Goal: Task Accomplishment & Management: Manage account settings

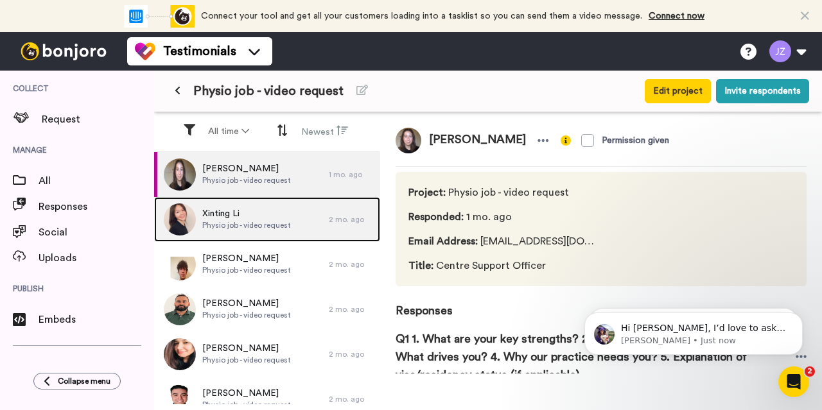
click at [248, 223] on span "Physio job - video request" at bounding box center [246, 225] width 89 height 10
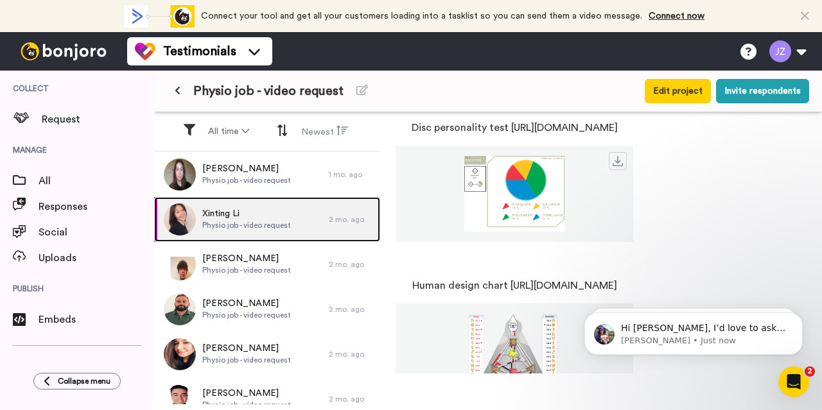
scroll to position [675, 0]
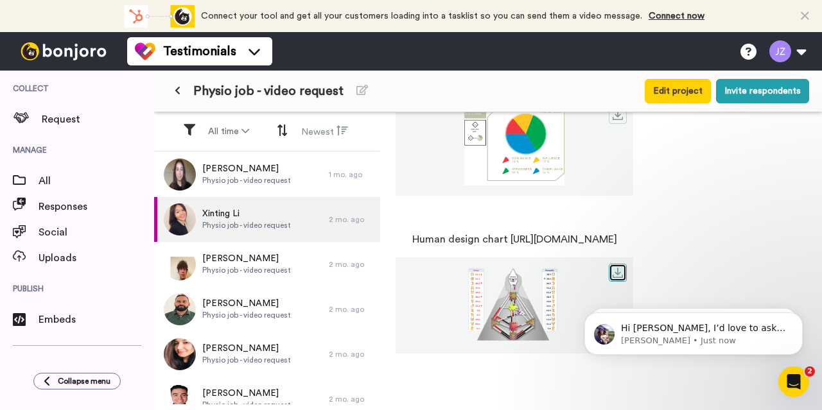
click at [623, 274] on icon at bounding box center [618, 273] width 10 height 10
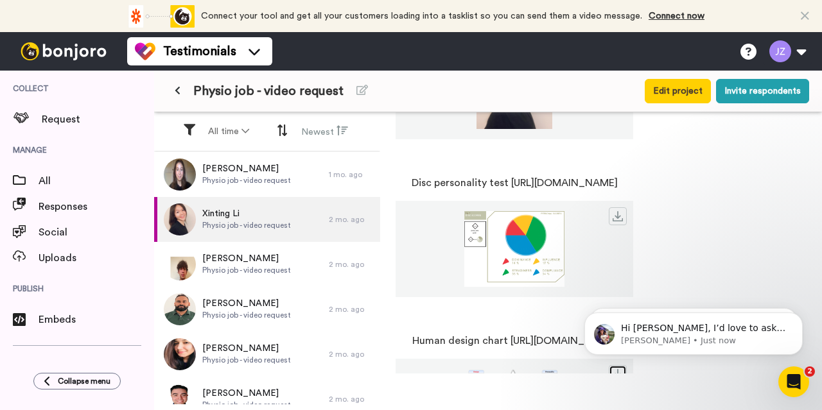
scroll to position [573, 0]
click at [602, 247] on img at bounding box center [514, 250] width 238 height 76
click at [627, 213] on link at bounding box center [618, 217] width 18 height 18
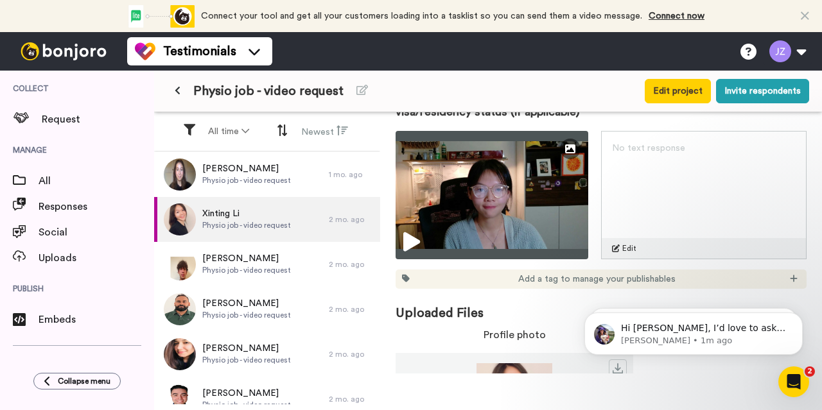
scroll to position [249, 0]
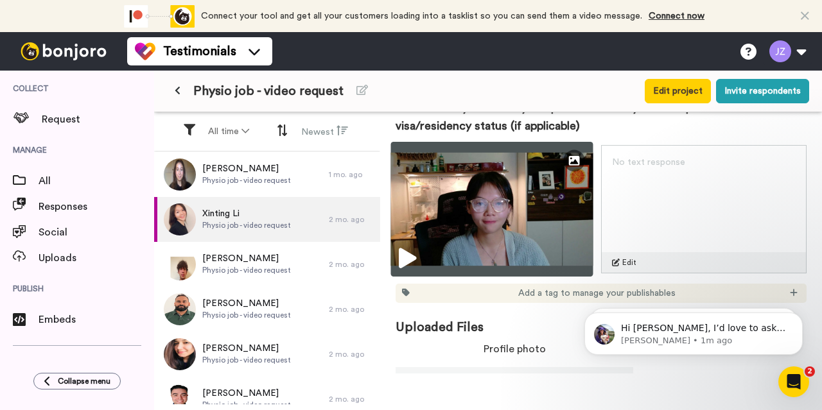
click at [404, 255] on icon at bounding box center [407, 258] width 17 height 21
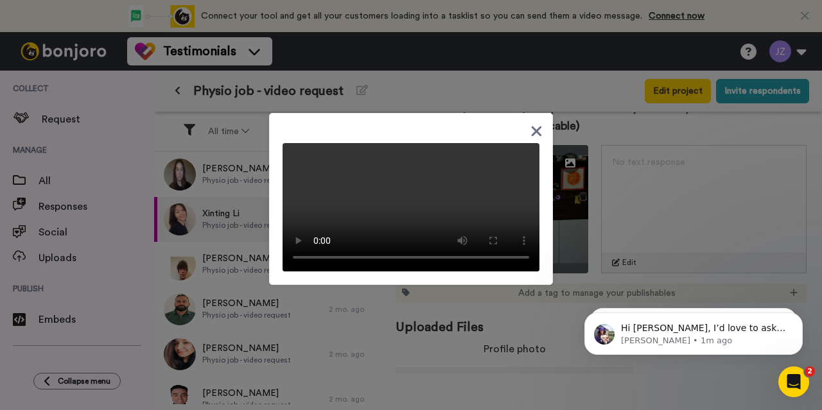
click at [532, 126] on icon at bounding box center [537, 131] width 10 height 10
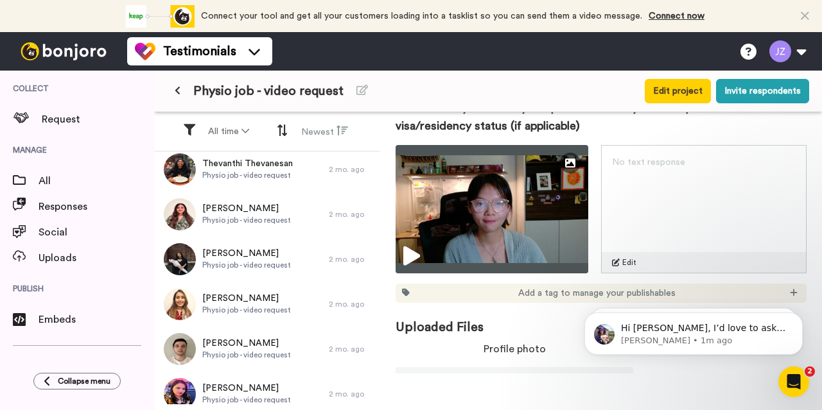
scroll to position [556, 0]
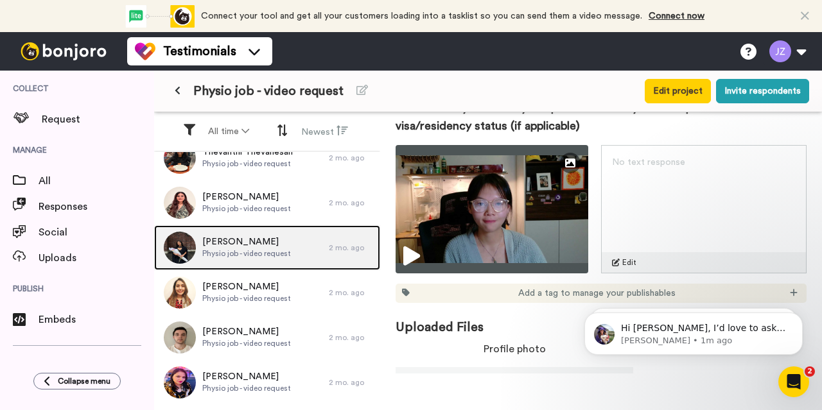
click at [234, 245] on span "[PERSON_NAME]" at bounding box center [246, 242] width 89 height 13
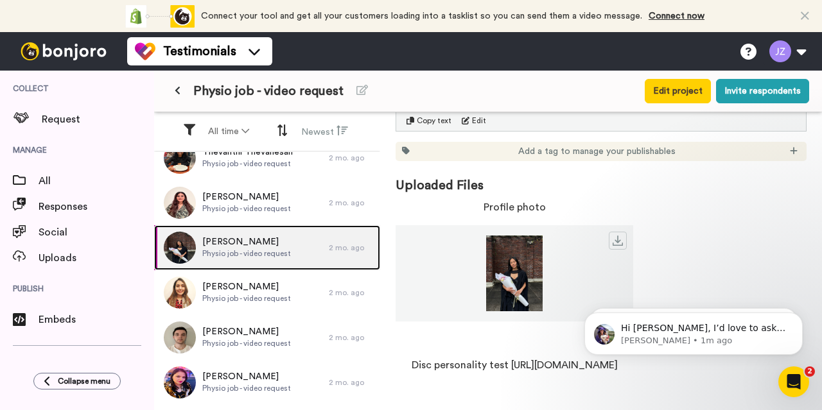
scroll to position [392, 0]
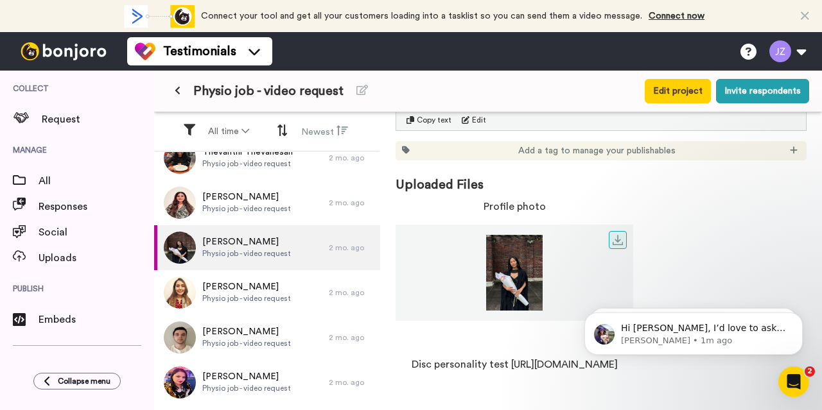
click at [507, 281] on img at bounding box center [514, 273] width 238 height 76
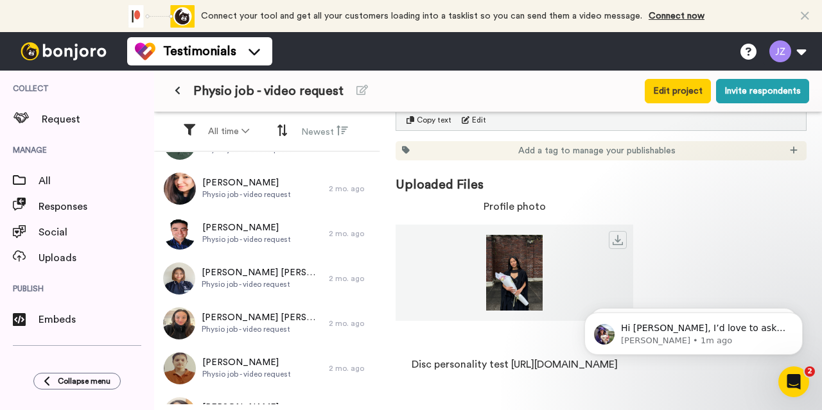
scroll to position [150, 0]
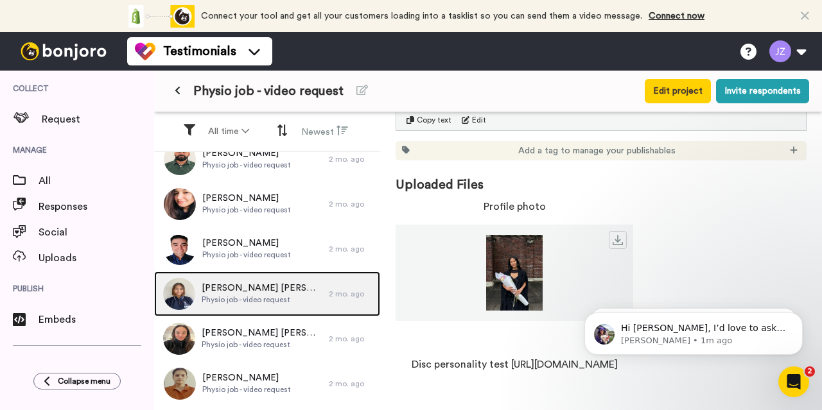
click at [268, 286] on span "[PERSON_NAME] [PERSON_NAME]" at bounding box center [262, 288] width 121 height 13
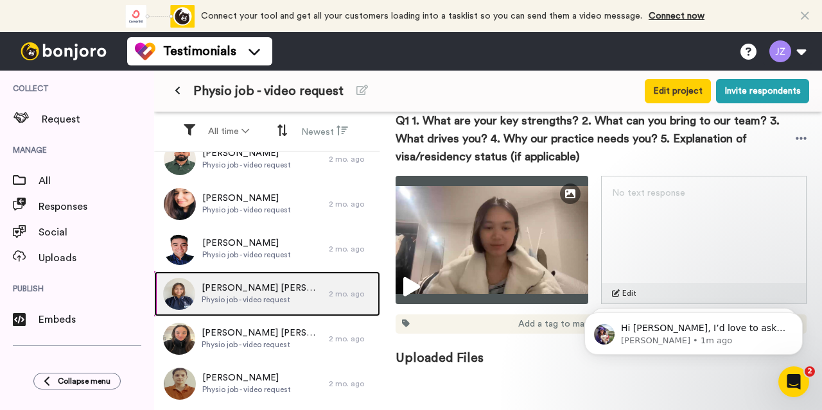
scroll to position [221, 0]
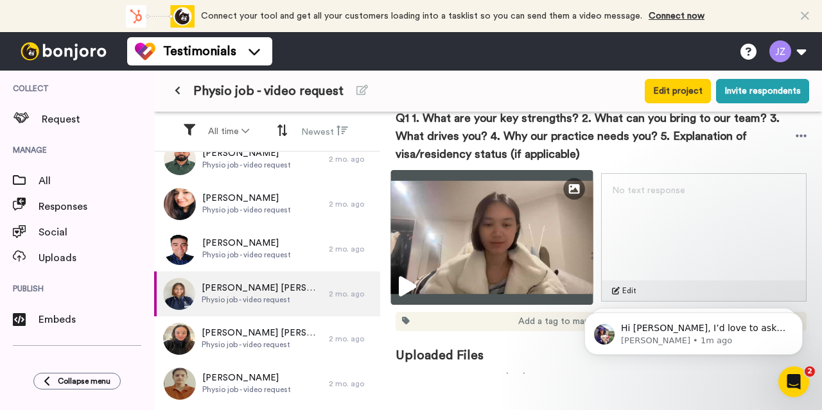
click at [397, 287] on img at bounding box center [492, 237] width 202 height 135
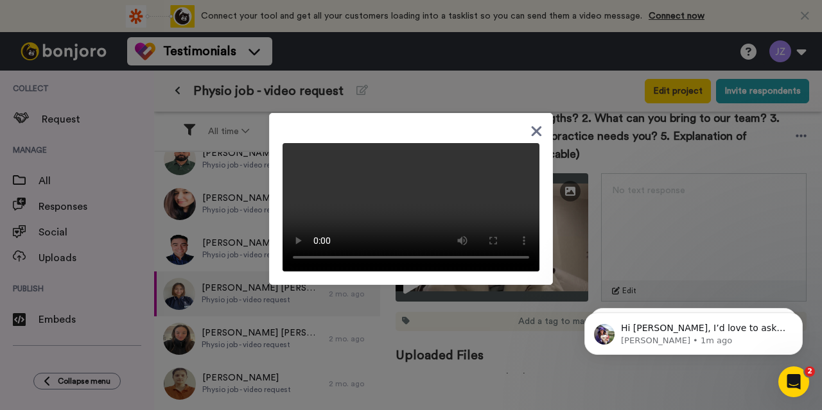
click at [392, 190] on video at bounding box center [410, 207] width 257 height 128
click at [530, 123] on icon at bounding box center [536, 131] width 12 height 16
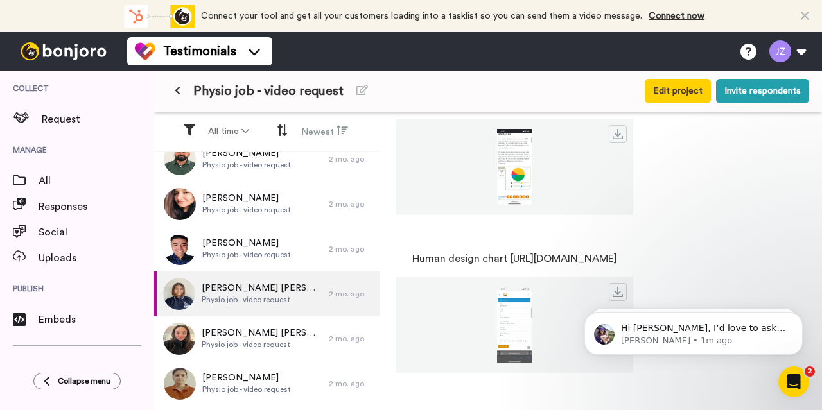
scroll to position [675, 0]
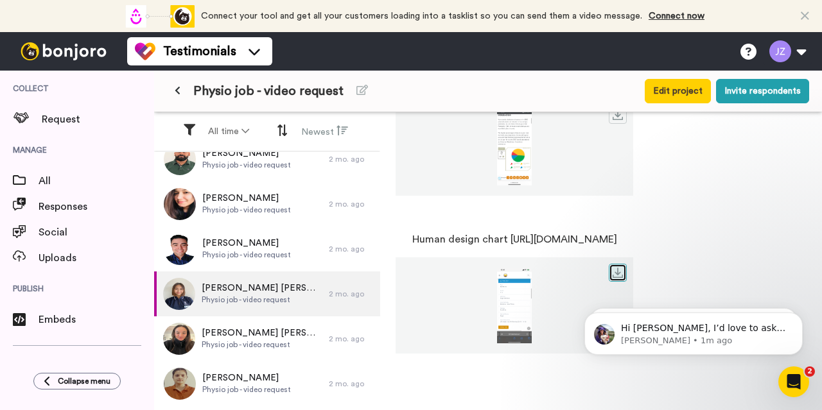
click at [627, 278] on link at bounding box center [618, 273] width 18 height 18
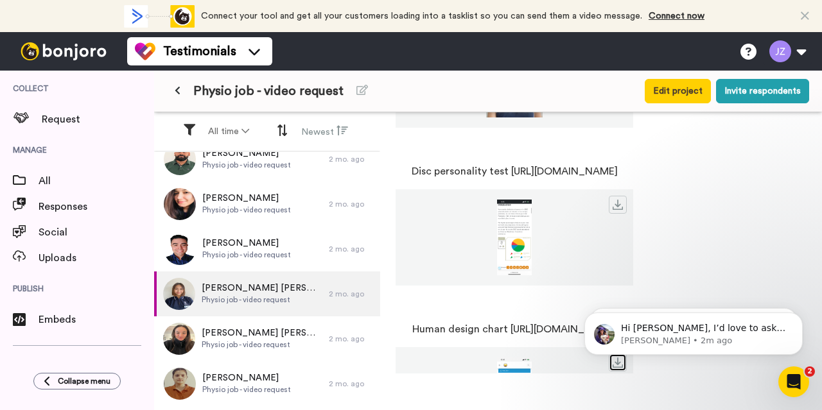
scroll to position [598, 0]
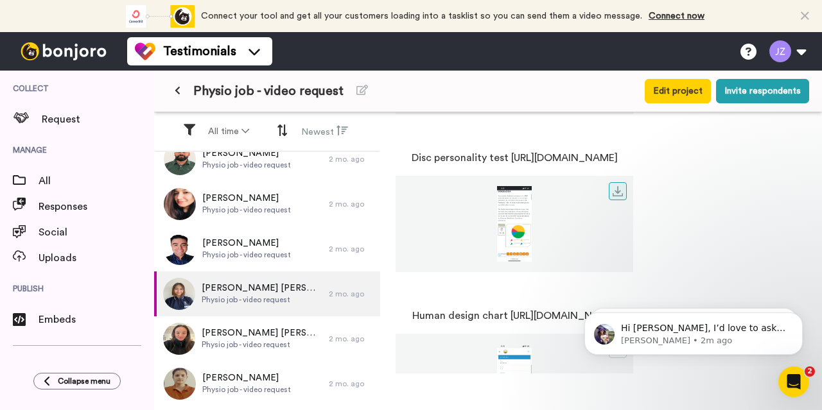
click at [620, 219] on img at bounding box center [514, 224] width 238 height 76
click at [627, 197] on link at bounding box center [618, 191] width 18 height 18
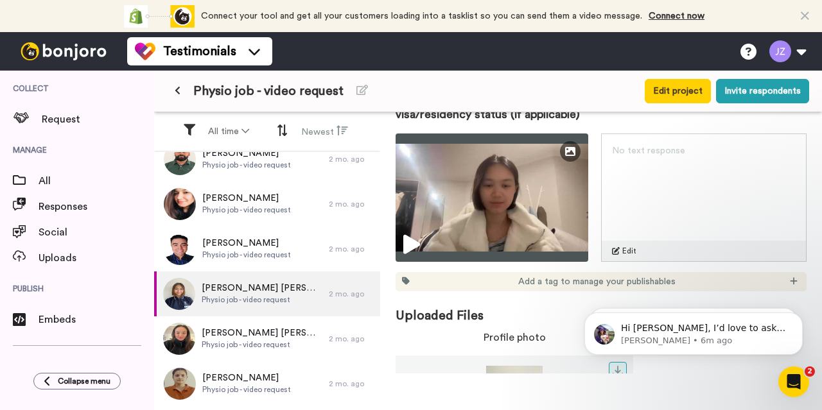
scroll to position [239, 0]
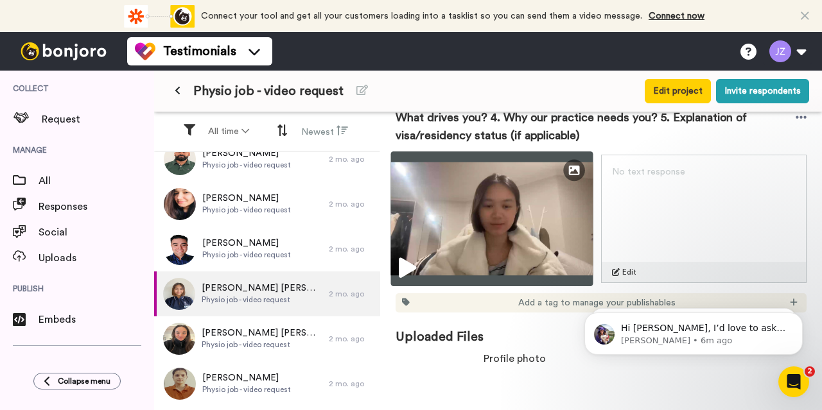
click at [409, 263] on icon at bounding box center [407, 268] width 17 height 21
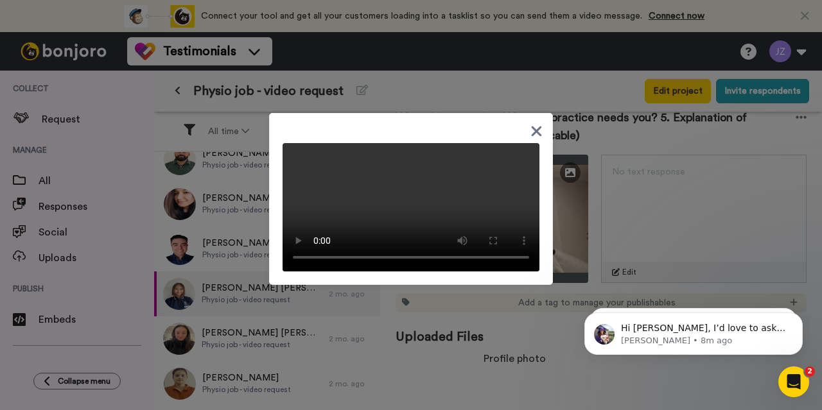
click at [532, 126] on icon at bounding box center [537, 131] width 10 height 10
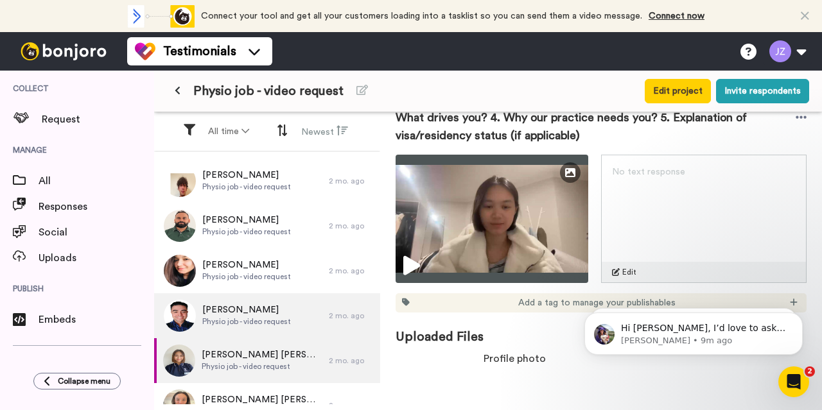
scroll to position [80, 0]
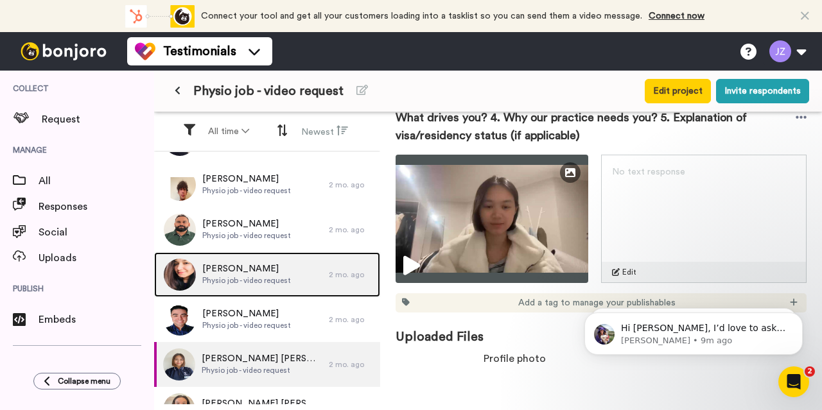
click at [245, 275] on span "Physio job - video request" at bounding box center [246, 280] width 89 height 10
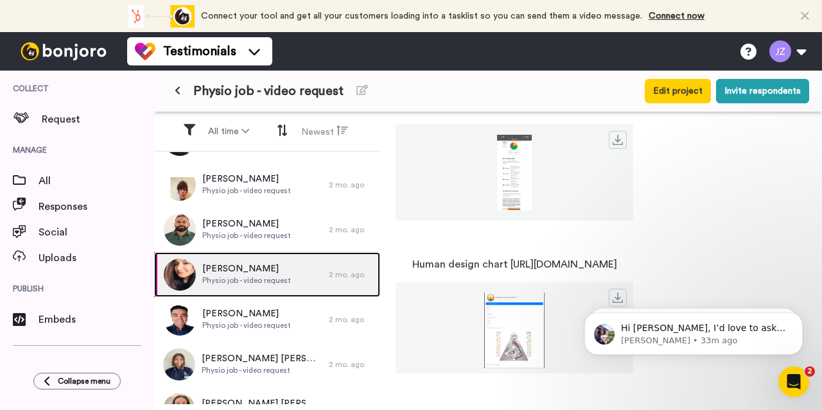
scroll to position [675, 0]
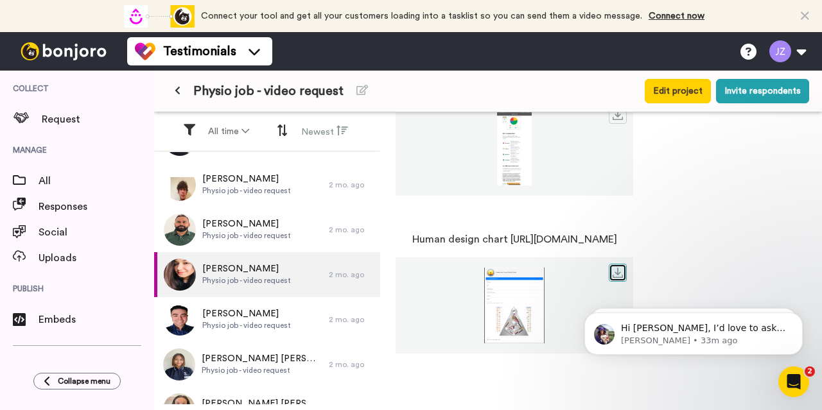
click at [623, 269] on icon at bounding box center [618, 273] width 10 height 10
click at [633, 143] on img at bounding box center [514, 148] width 238 height 76
click at [623, 118] on icon at bounding box center [618, 115] width 10 height 10
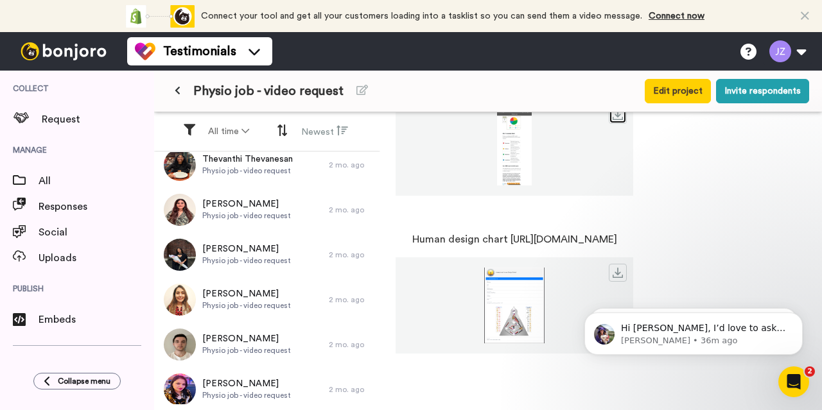
scroll to position [556, 0]
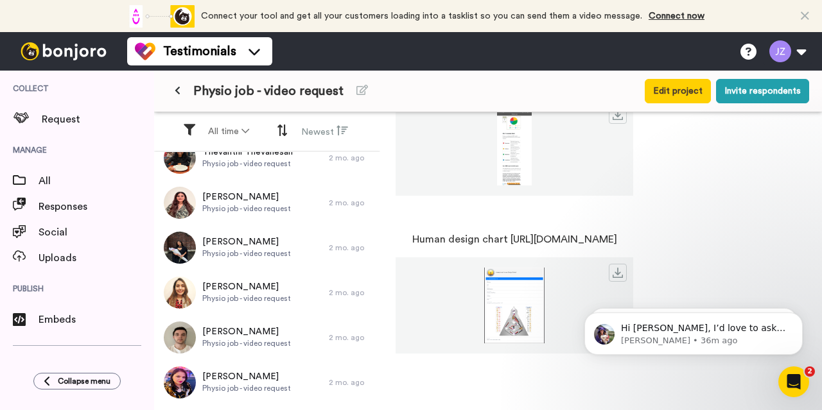
drag, startPoint x: 810, startPoint y: 325, endPoint x: 810, endPoint y: 294, distance: 30.8
click at [810, 294] on body "Hi [PERSON_NAME], I’d love to ask you a quick question: If [PERSON_NAME] could …" at bounding box center [693, 331] width 247 height 80
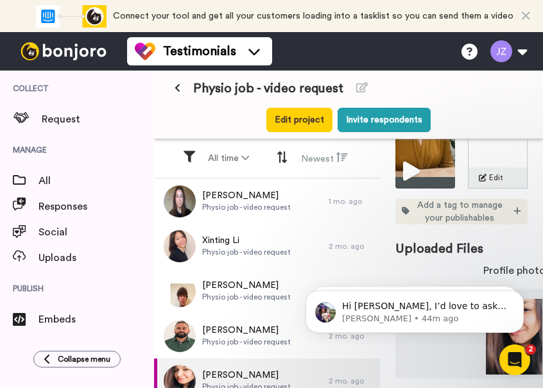
scroll to position [345, 0]
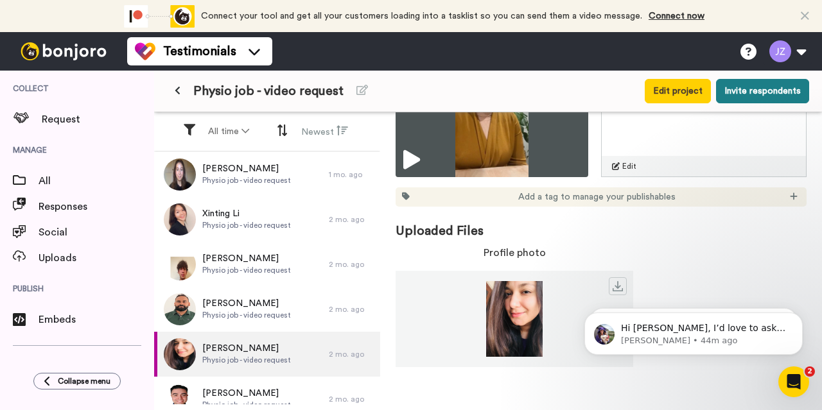
click at [752, 87] on button "Invite respondents" at bounding box center [762, 91] width 93 height 24
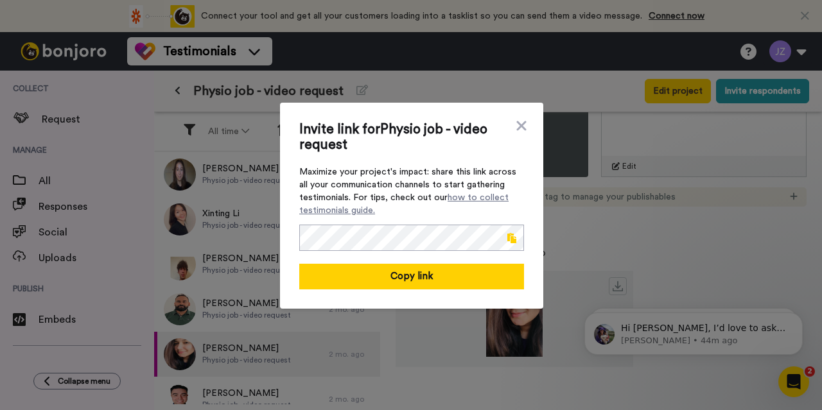
click at [508, 236] on span at bounding box center [511, 238] width 9 height 10
click at [521, 126] on icon at bounding box center [521, 125] width 13 height 15
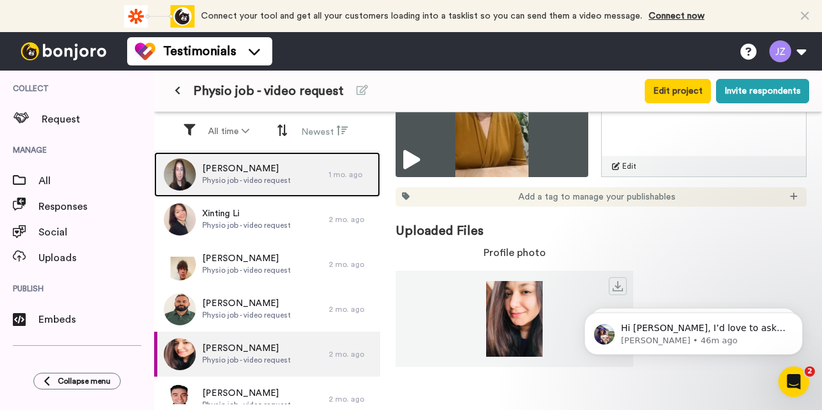
click at [243, 171] on span "[PERSON_NAME]" at bounding box center [246, 168] width 89 height 13
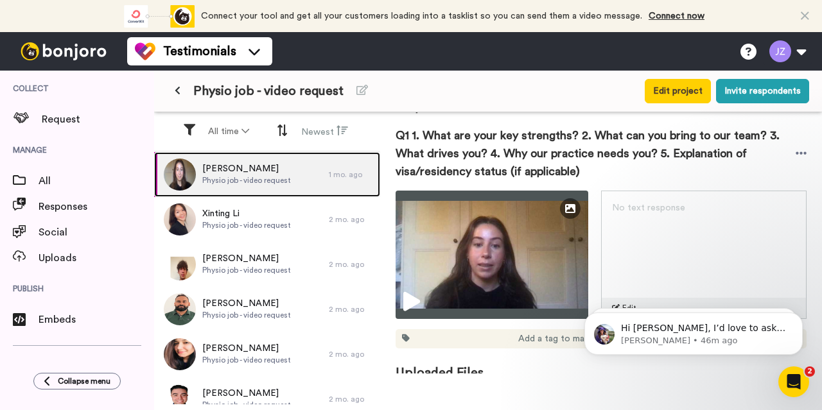
scroll to position [204, 0]
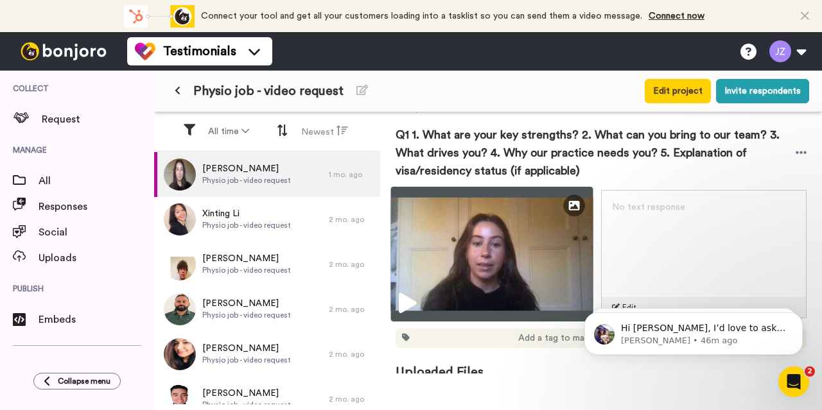
click at [487, 272] on img at bounding box center [492, 254] width 202 height 135
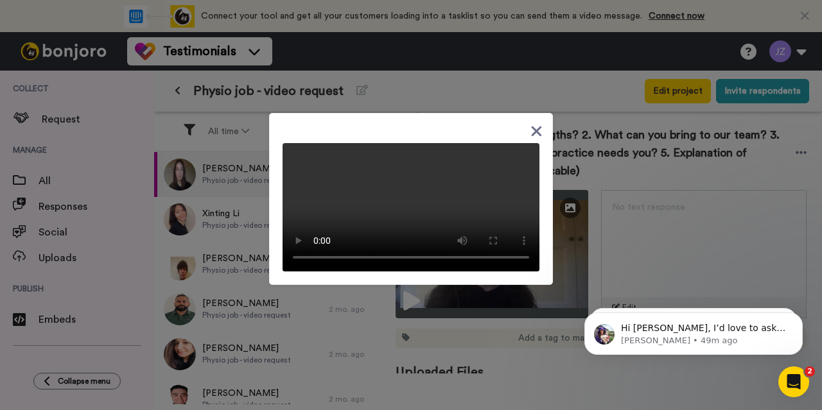
click at [534, 123] on icon at bounding box center [536, 131] width 12 height 16
